Goal: Check status: Check status

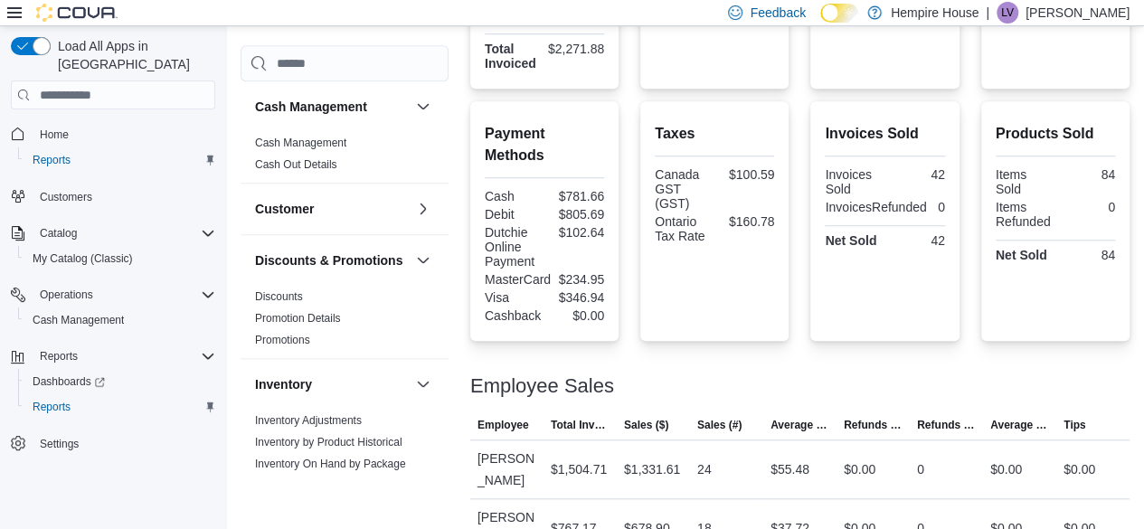
scroll to position [595, 0]
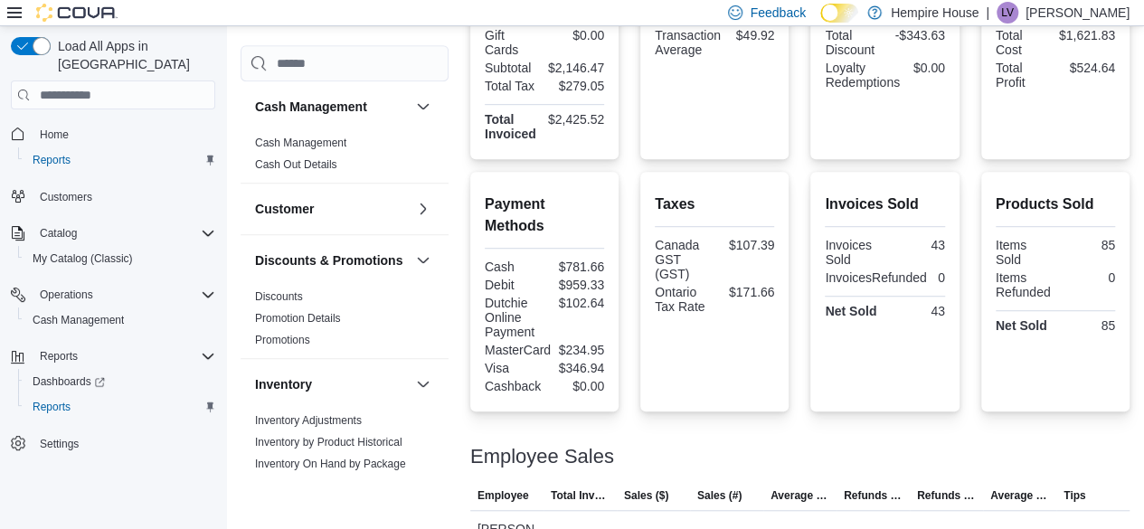
scroll to position [595, 0]
